Goal: Information Seeking & Learning: Learn about a topic

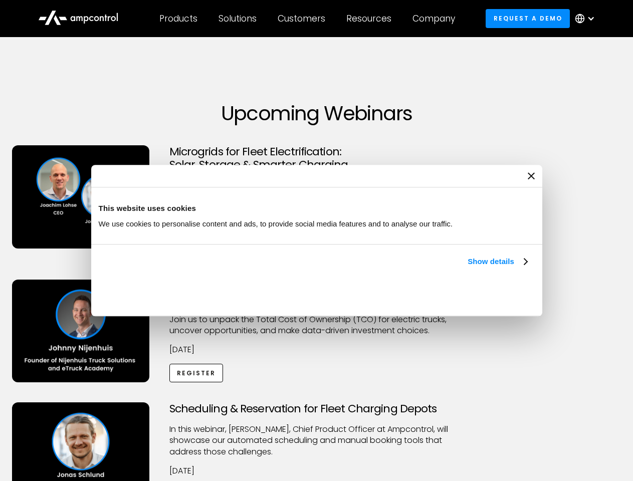
click at [467, 267] on link "Show details" at bounding box center [496, 261] width 59 height 12
click at [0, 0] on div "Necessary cookies help make a website usable by enabling basic functions like p…" at bounding box center [0, 0] width 0 height 0
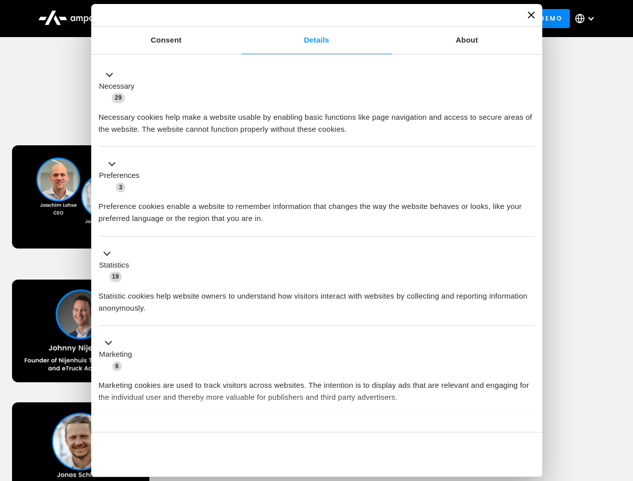
click at [622, 404] on div "Scheduling & Reservation for Fleet Charging Depots ​In this webinar, Jonas Schl…" at bounding box center [316, 463] width 629 height 123
click at [308, 19] on div "Customers" at bounding box center [302, 18] width 48 height 11
click at [178, 19] on div "Products" at bounding box center [178, 18] width 38 height 11
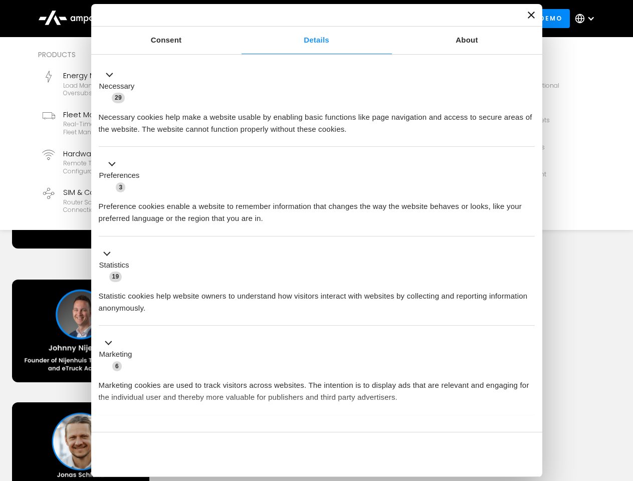
click at [238, 19] on div "Solutions" at bounding box center [237, 18] width 38 height 11
click at [303, 19] on div "Customers" at bounding box center [302, 18] width 48 height 11
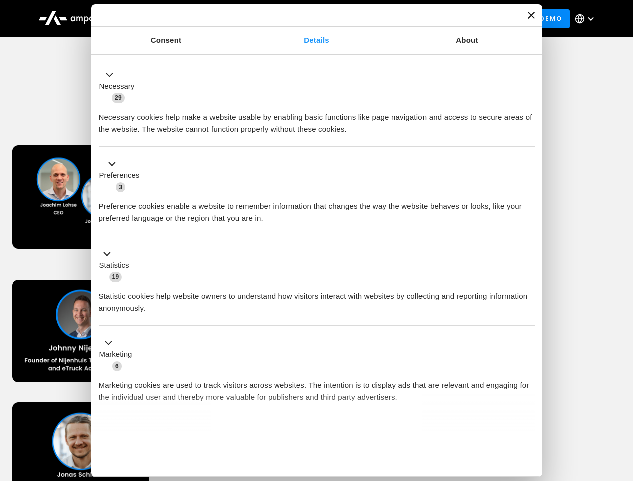
click at [371, 19] on div "Resources" at bounding box center [368, 18] width 45 height 11
click at [437, 19] on div "Company" at bounding box center [433, 18] width 43 height 11
click at [587, 19] on div at bounding box center [591, 19] width 8 height 8
